Goal: Information Seeking & Learning: Learn about a topic

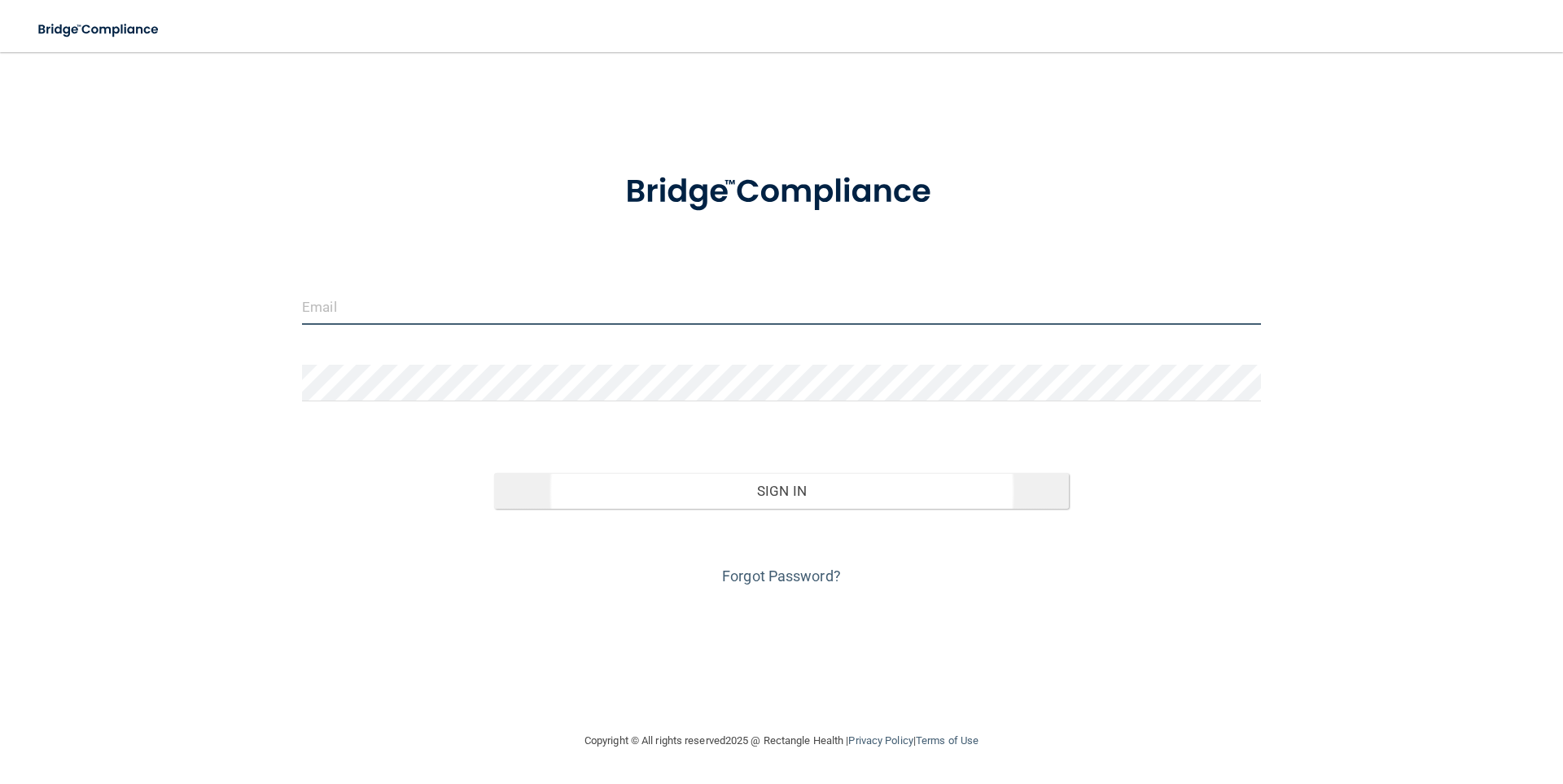
type input "[EMAIL_ADDRESS][DOMAIN_NAME]"
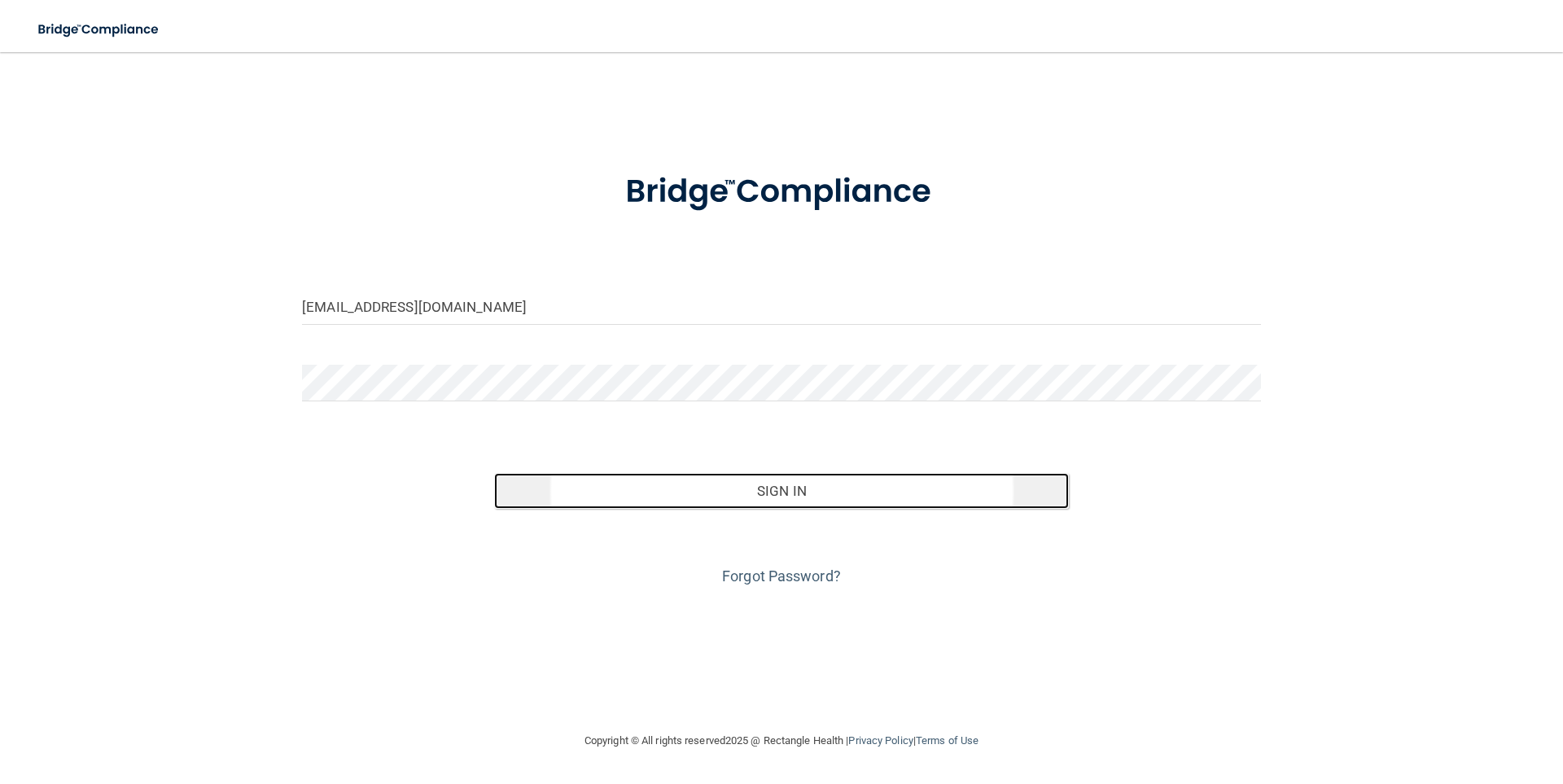
click at [791, 485] on button "Sign In" at bounding box center [782, 491] width 576 height 36
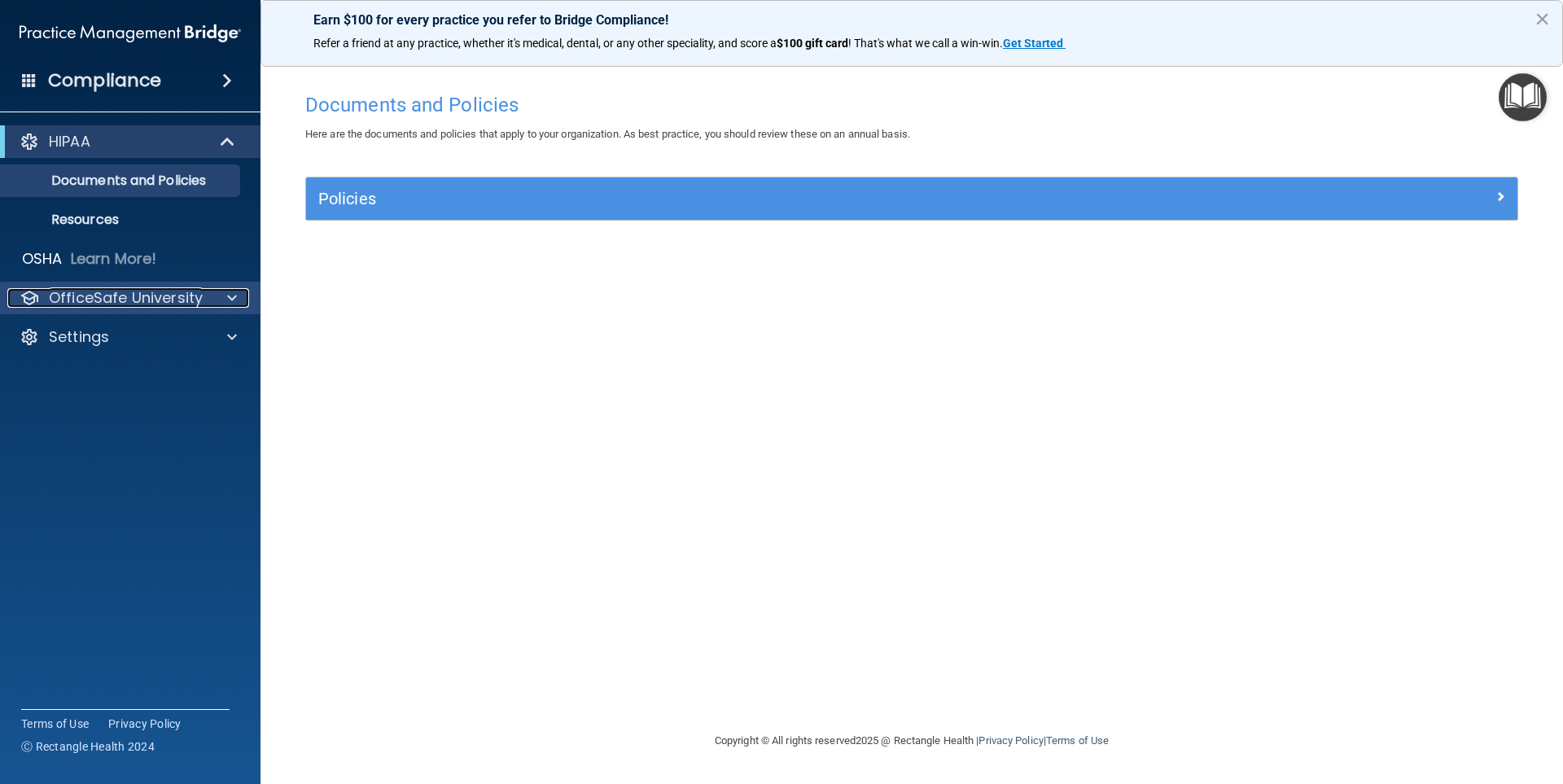
click at [236, 301] on span at bounding box center [232, 298] width 10 height 19
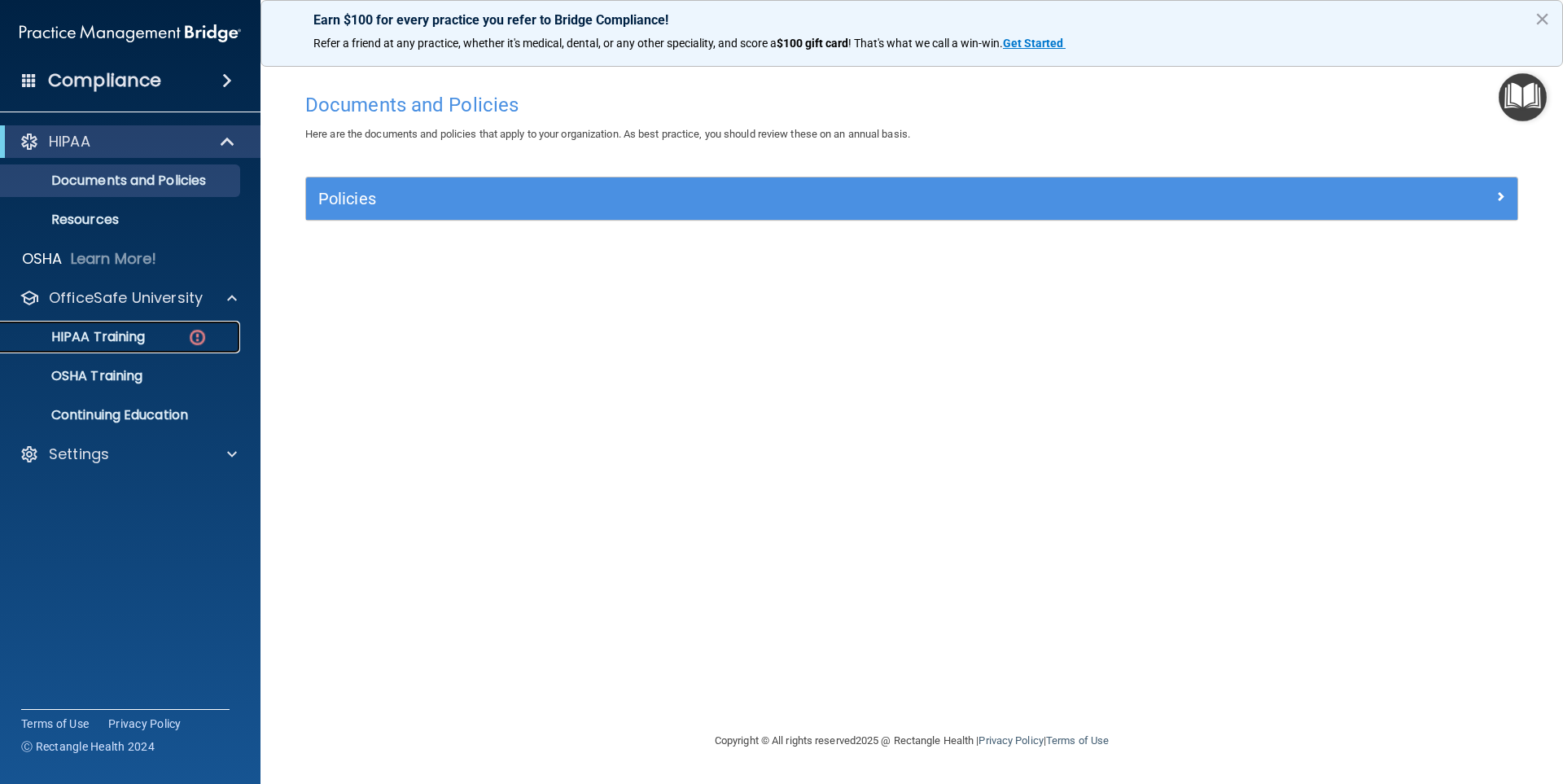
click at [202, 332] on img at bounding box center [197, 337] width 20 height 20
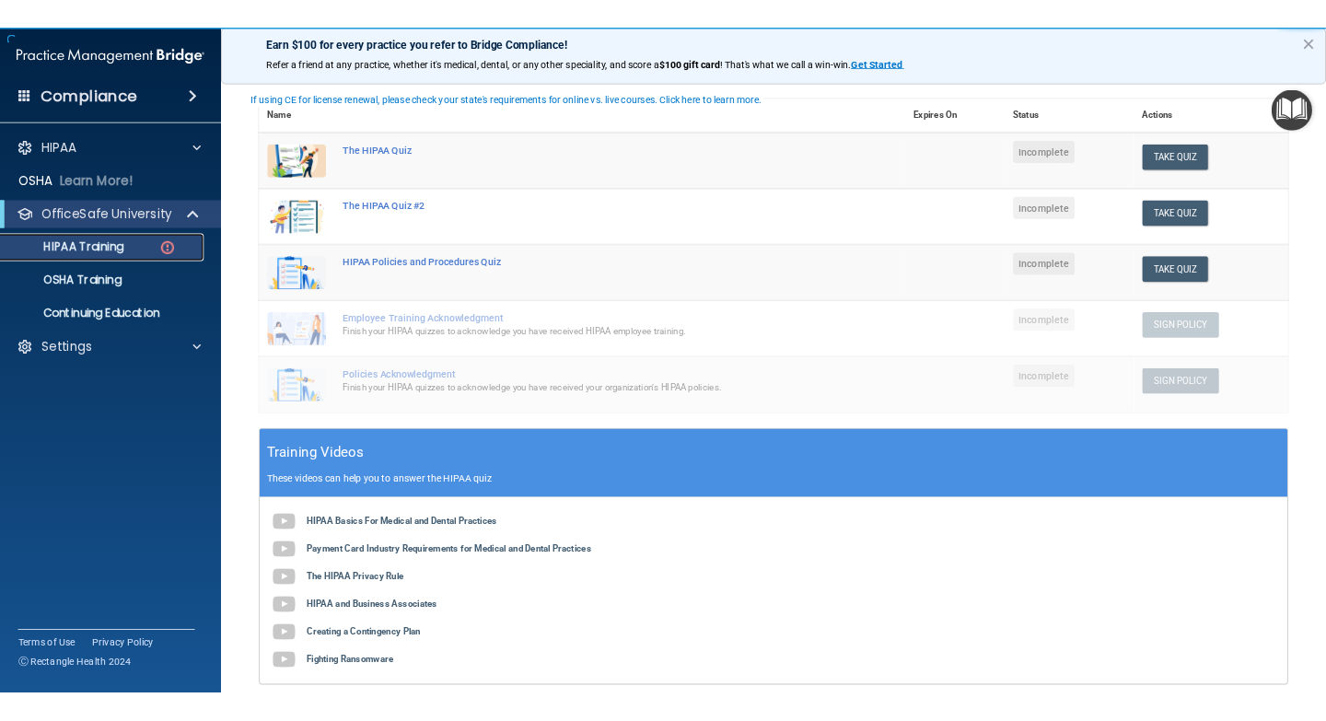
scroll to position [276, 0]
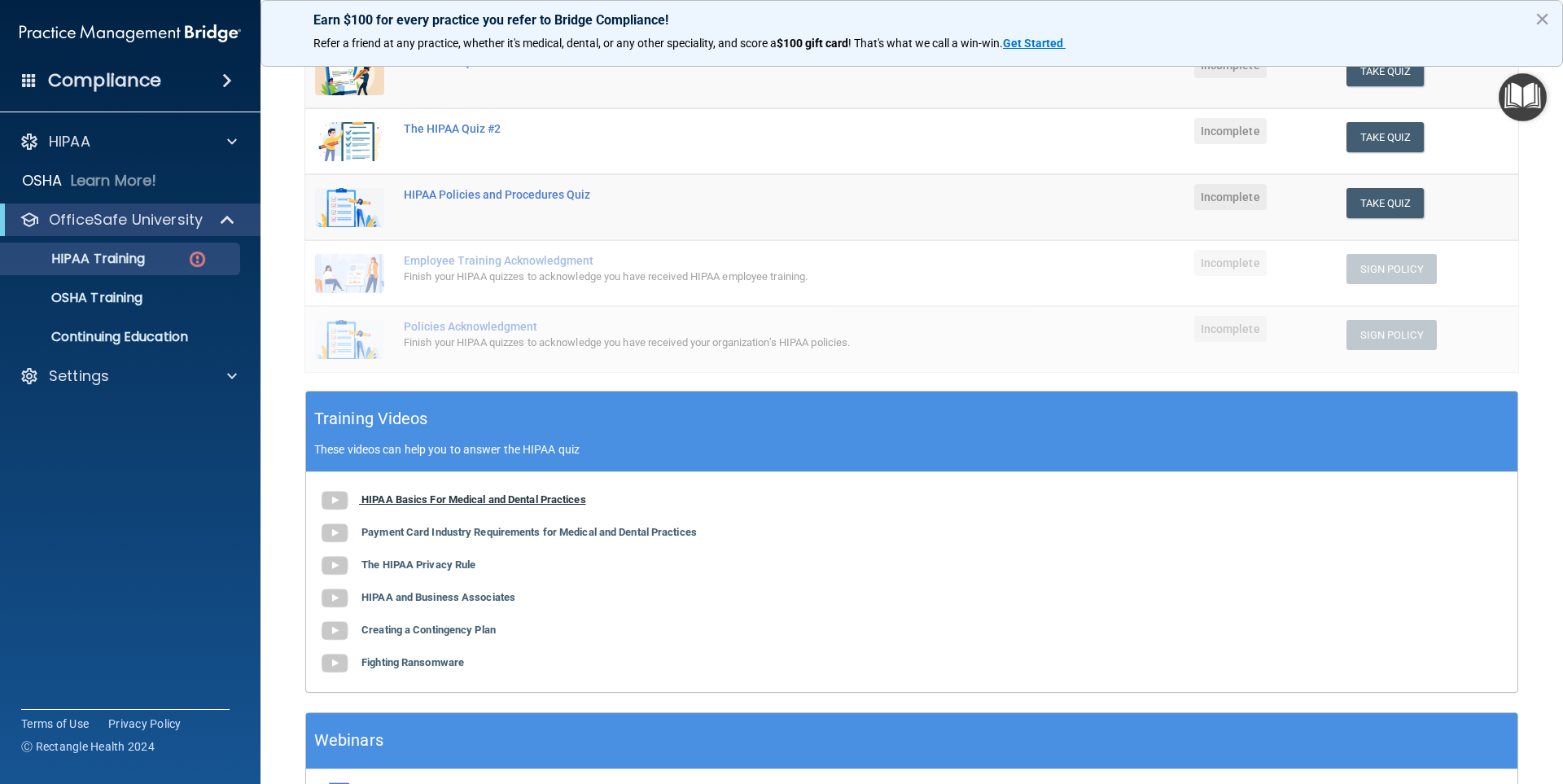
click at [495, 502] on b "HIPAA Basics For Medical and Dental Practices" at bounding box center [474, 499] width 225 height 12
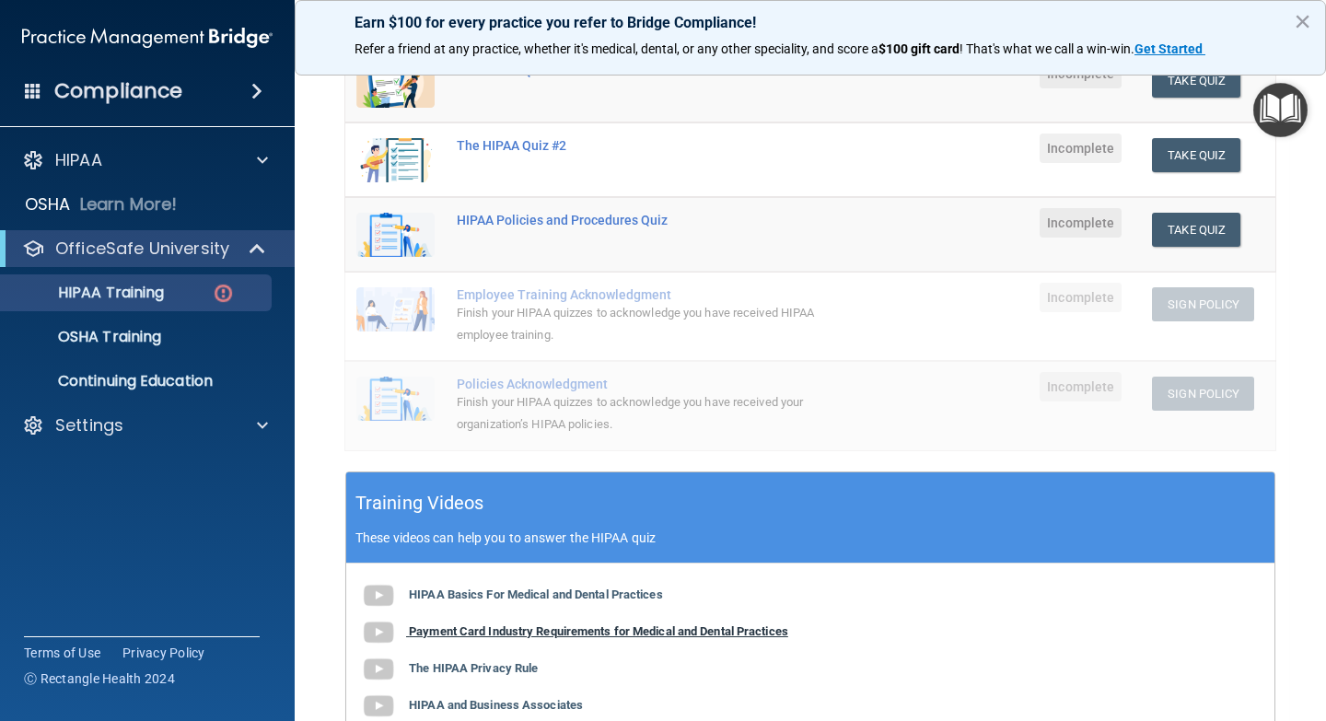
click at [631, 632] on b "Payment Card Industry Requirements for Medical and Dental Practices" at bounding box center [598, 631] width 379 height 14
